Goal: Check status: Check status

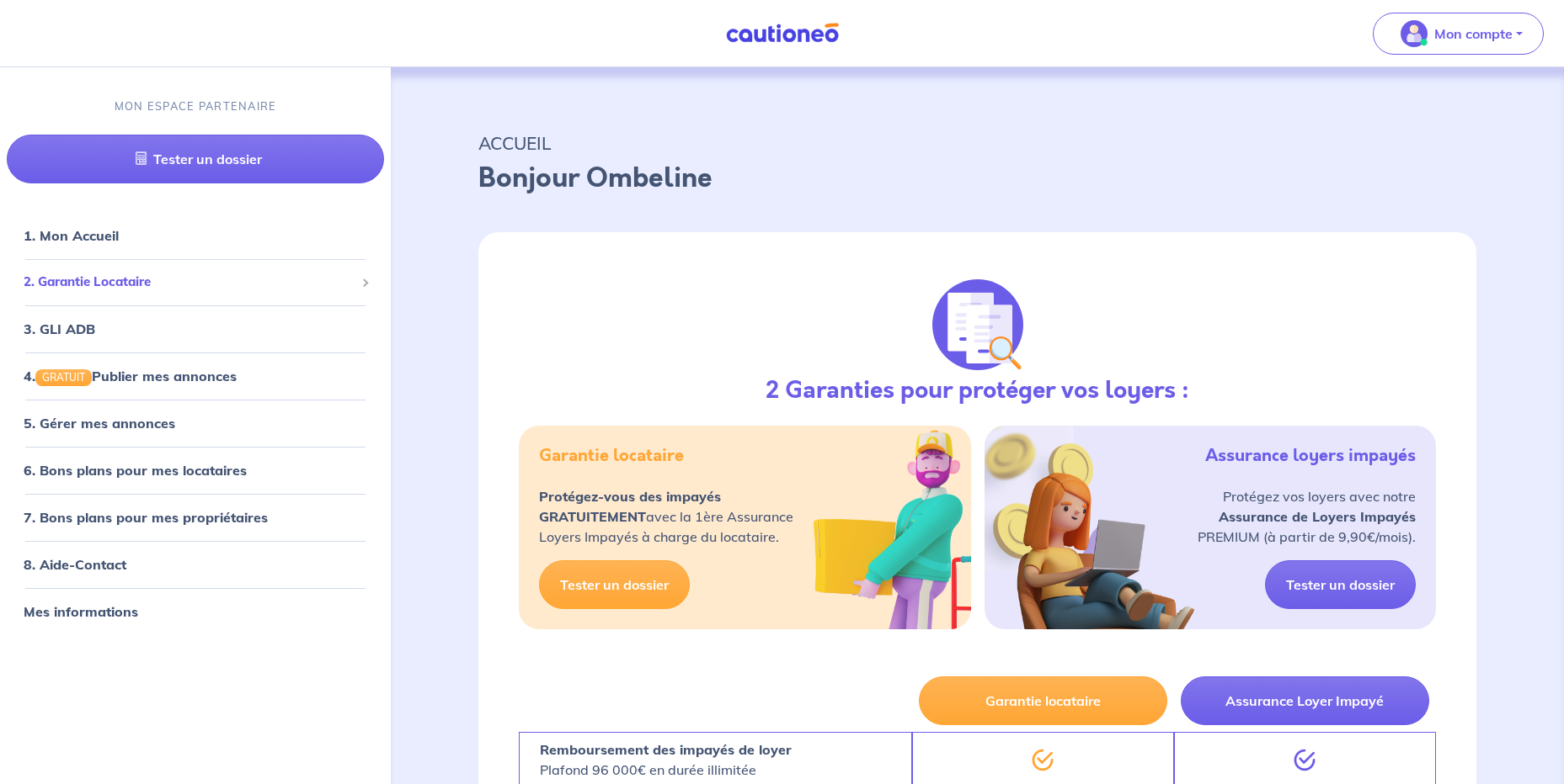
click at [109, 283] on span "2. Garantie Locataire" at bounding box center [189, 282] width 331 height 19
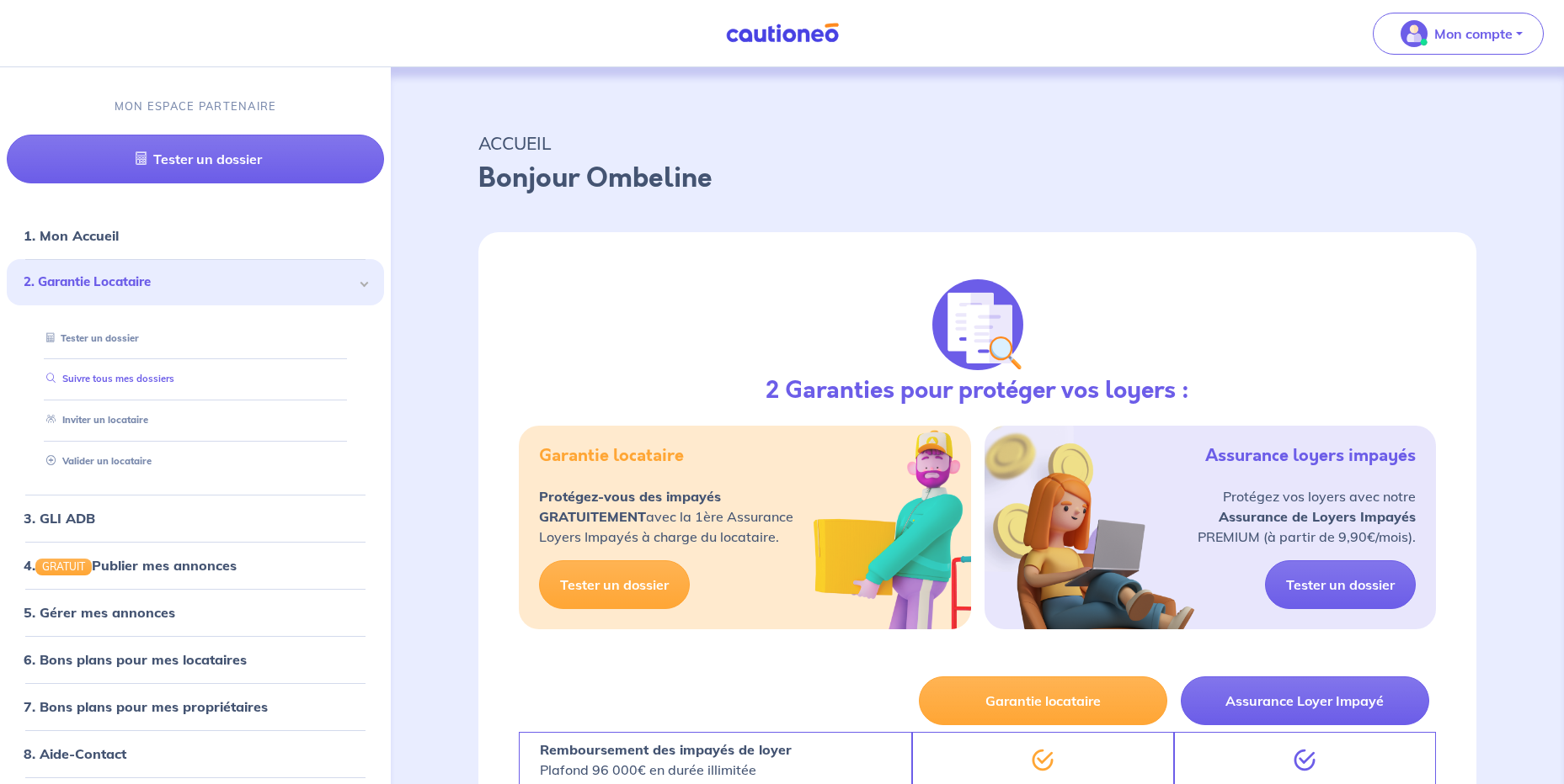
click at [114, 374] on link "Suivre tous mes dossiers" at bounding box center [106, 380] width 135 height 11
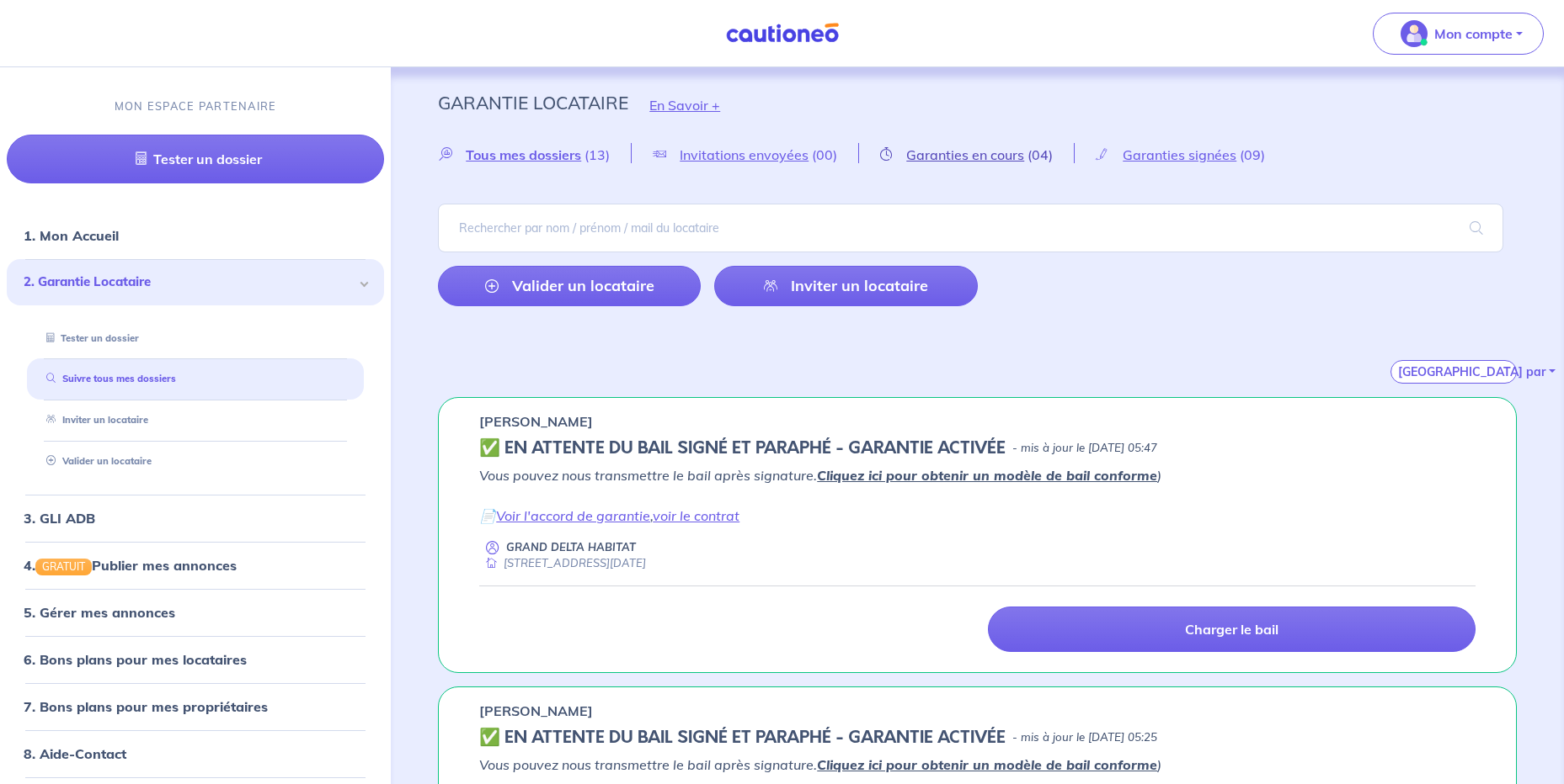
click at [965, 157] on span "Garanties en cours" at bounding box center [966, 155] width 118 height 17
